Goal: Information Seeking & Learning: Find specific fact

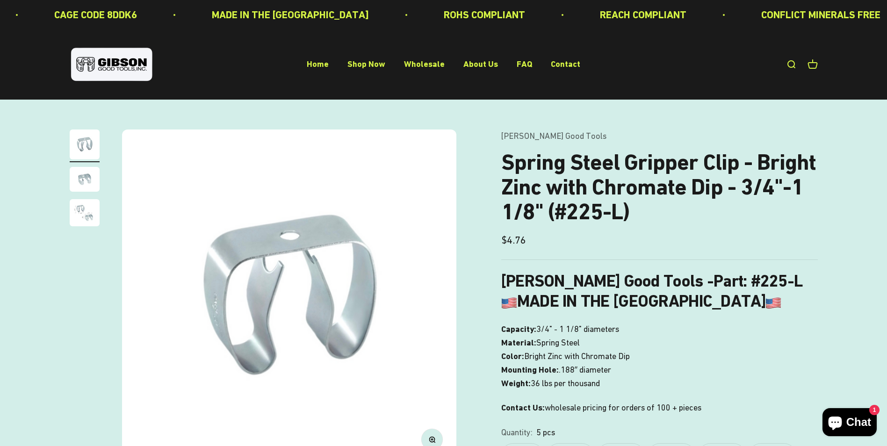
click at [503, 162] on h1 "Spring Steel Gripper Clip - Bright Zinc with Chromate Dip - 3/4"-1 1/8" (#225-L)" at bounding box center [659, 187] width 317 height 74
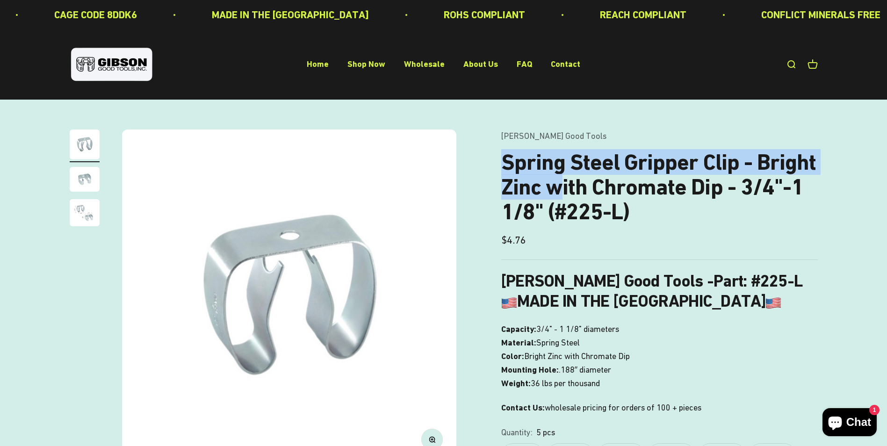
drag, startPoint x: 503, startPoint y: 164, endPoint x: 554, endPoint y: 195, distance: 59.8
click at [554, 195] on h1 "Spring Steel Gripper Clip - Bright Zinc with Chromate Dip - 3/4"-1 1/8" (#225-L)" at bounding box center [659, 187] width 317 height 74
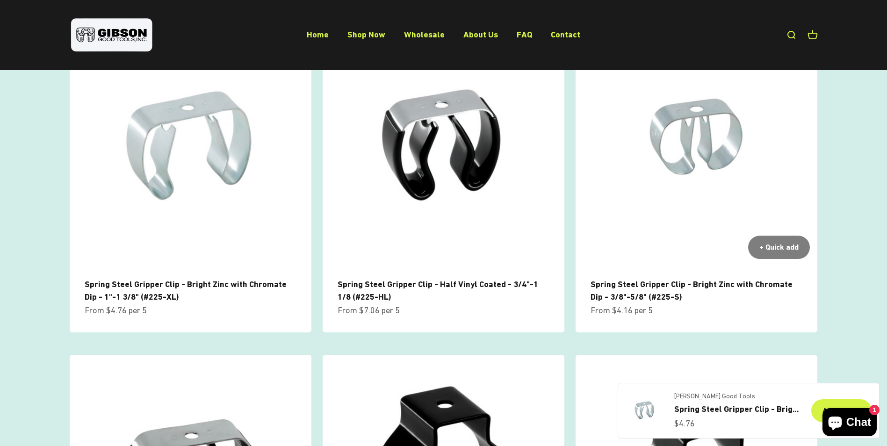
scroll to position [655, 0]
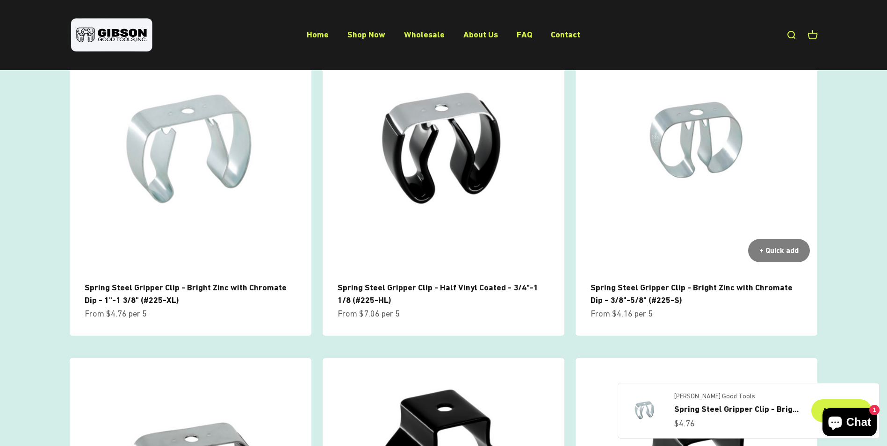
click at [685, 290] on link "Spring Steel Gripper Clip - Bright Zinc with Chromate Dip - 3/8"-5/8" (#225-S)" at bounding box center [692, 293] width 202 height 22
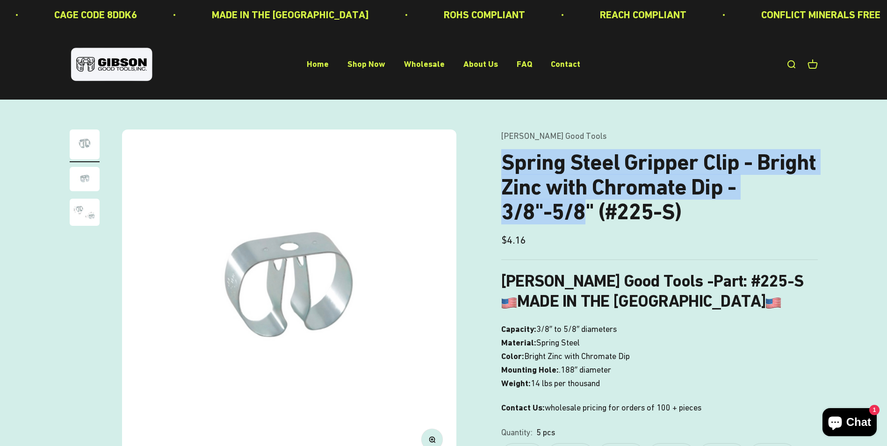
drag, startPoint x: 506, startPoint y: 166, endPoint x: 581, endPoint y: 221, distance: 93.2
click at [581, 221] on h1 "Spring Steel Gripper Clip - Bright Zinc with Chromate Dip - 3/8"-5/8" (#225-S)" at bounding box center [659, 187] width 317 height 74
drag, startPoint x: 581, startPoint y: 221, endPoint x: 575, endPoint y: 216, distance: 7.7
copy h1 "Spring Steel Gripper Clip - Bright Zinc with Chromate Dip - 3/8"-5/8"
